Goal: Find specific page/section: Find specific page/section

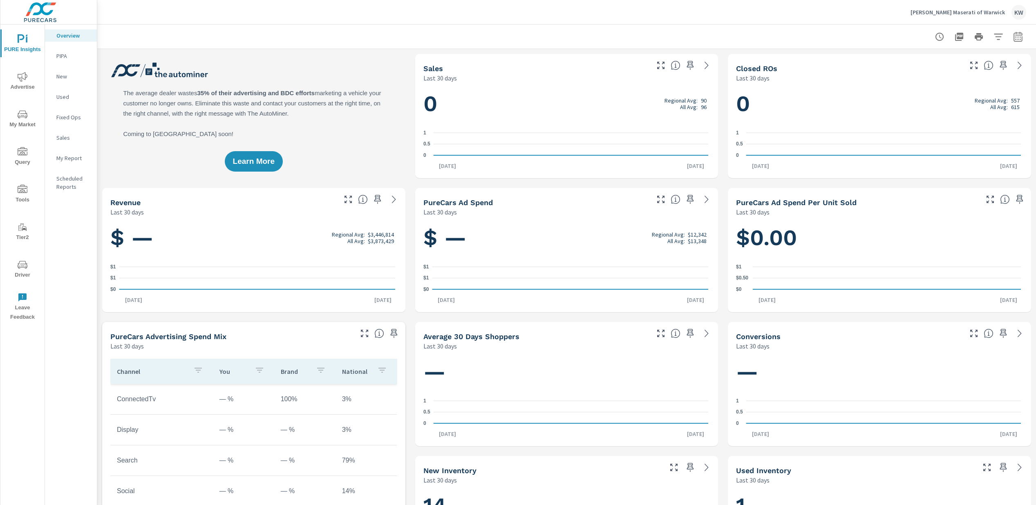
click at [23, 274] on span "Driver" at bounding box center [22, 270] width 39 height 20
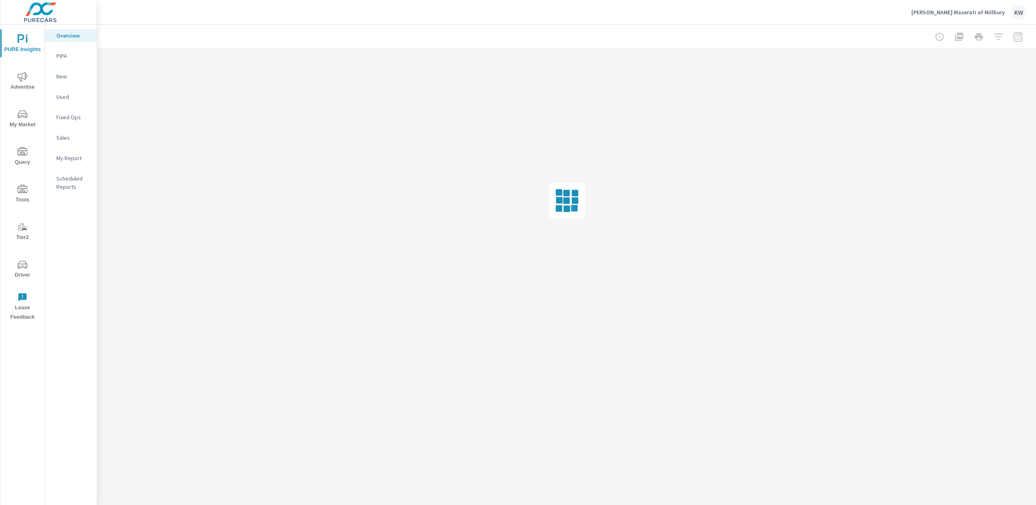
click at [25, 270] on span "Driver" at bounding box center [22, 270] width 39 height 20
